Goal: Download file/media

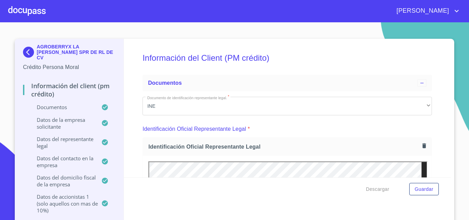
scroll to position [2789, 0]
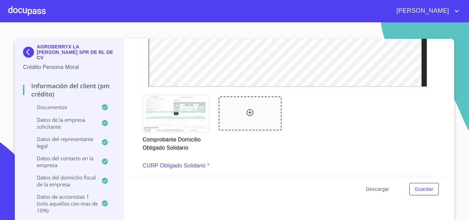
click at [379, 192] on span "Descargar" at bounding box center [377, 189] width 23 height 9
